Goal: Use online tool/utility

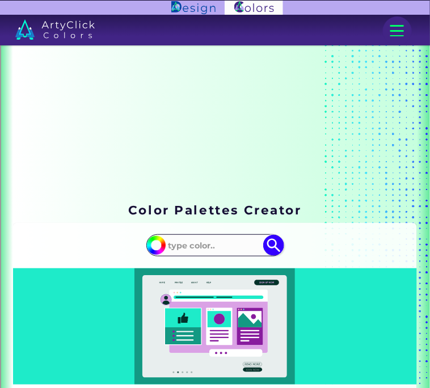
click at [210, 251] on input at bounding box center [215, 245] width 102 height 19
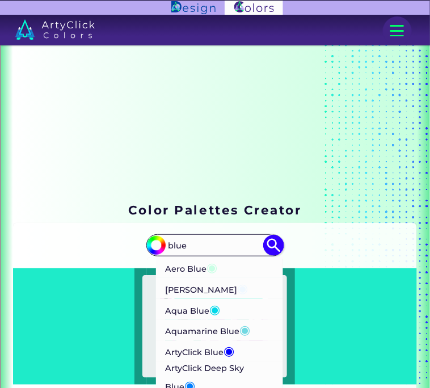
type input "blue"
type input "#000000"
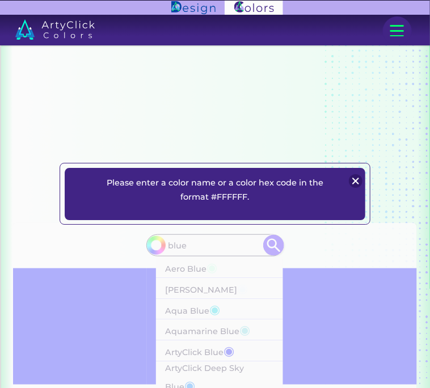
click at [359, 184] on img at bounding box center [356, 181] width 14 height 14
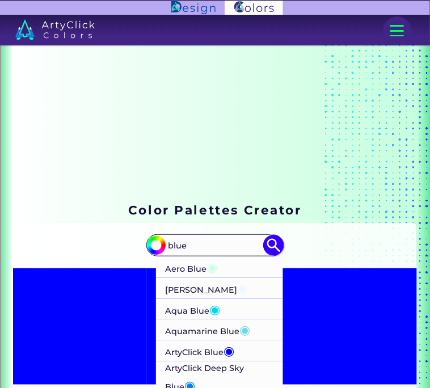
click at [197, 240] on input "blue" at bounding box center [215, 245] width 102 height 19
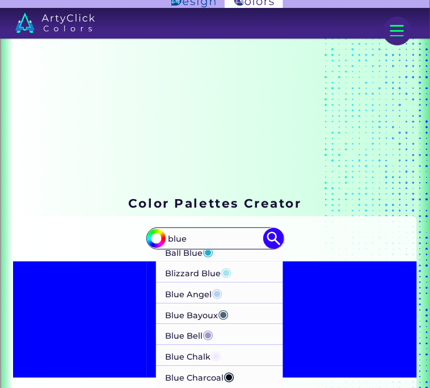
scroll to position [238, 0]
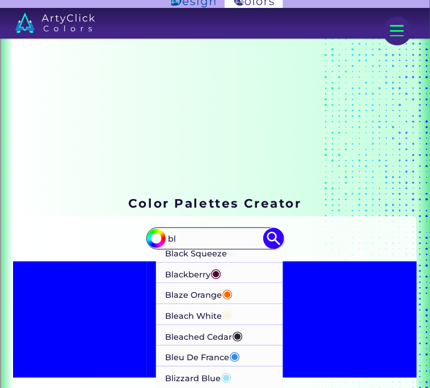
type input "b"
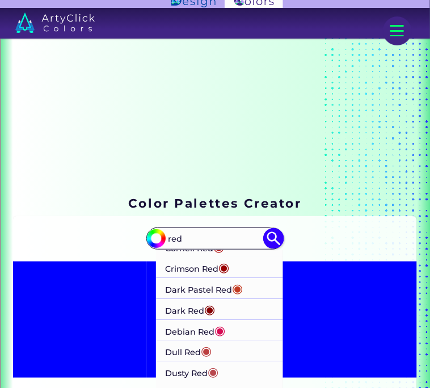
scroll to position [0, 0]
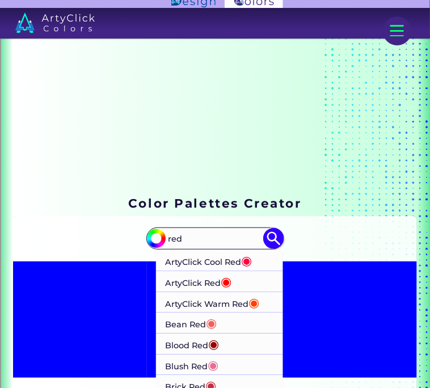
type input "red"
click at [192, 345] on p "Blood Red ◉" at bounding box center [192, 344] width 54 height 21
type input "#980002"
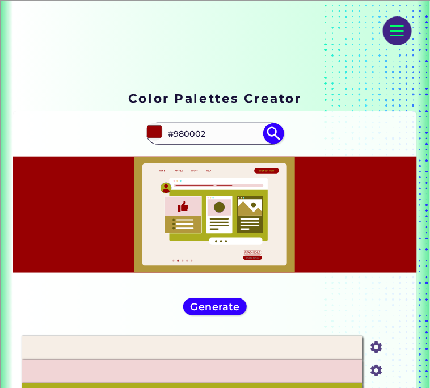
scroll to position [115, 0]
